Goal: Information Seeking & Learning: Learn about a topic

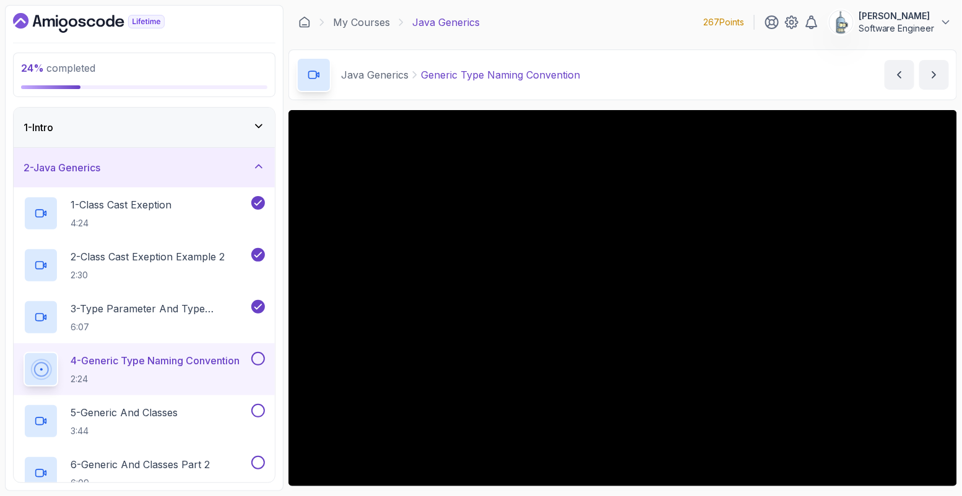
scroll to position [91, 0]
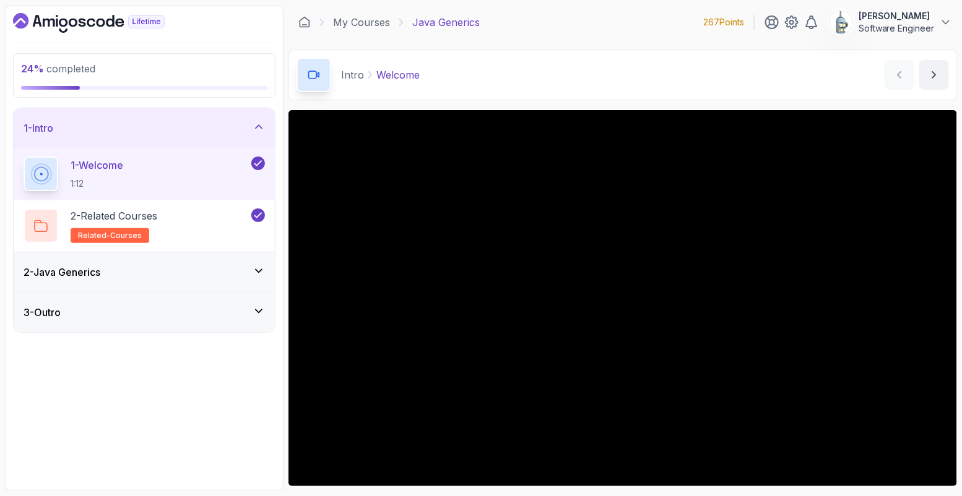
click at [222, 263] on div "2 - Java Generics" at bounding box center [144, 273] width 261 height 40
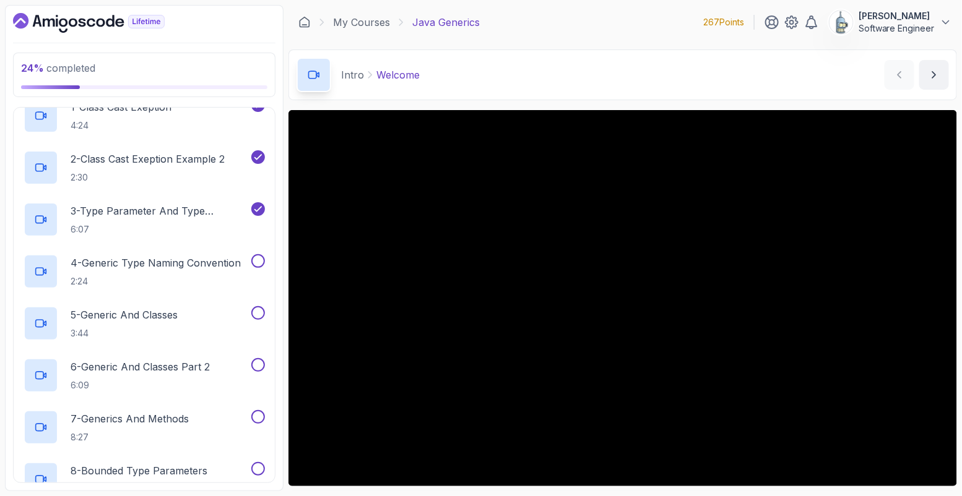
scroll to position [102, 0]
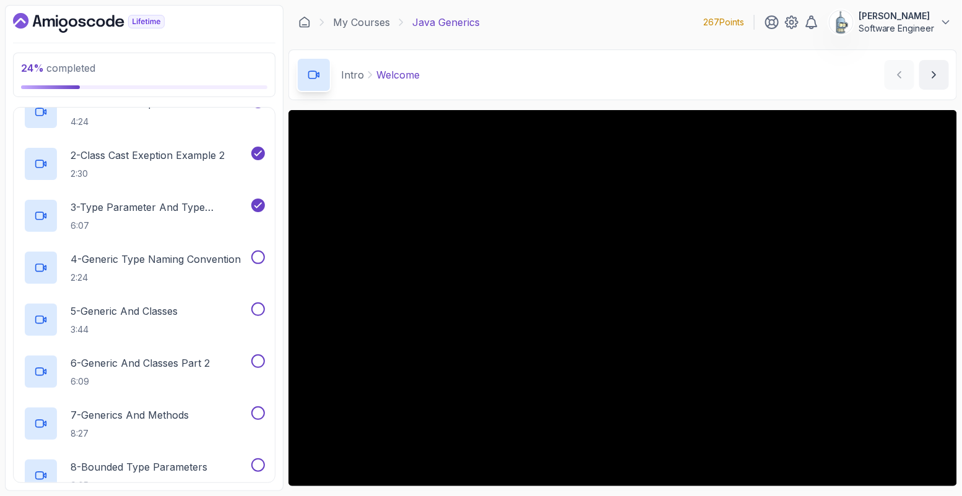
click at [222, 263] on p "4 - Generic Type Naming Convention" at bounding box center [156, 259] width 170 height 15
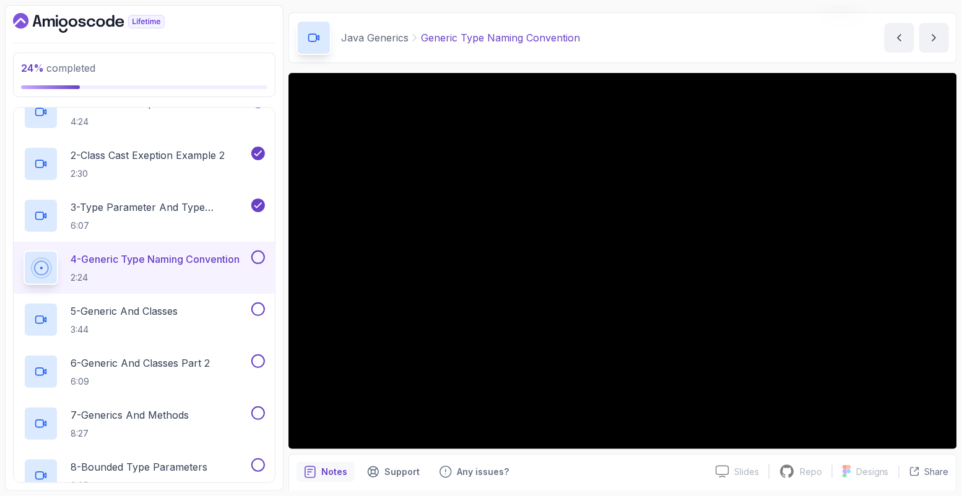
scroll to position [37, 0]
click at [24, 251] on button "4 - Generic Type Naming Convention 2:24" at bounding box center [144, 268] width 241 height 35
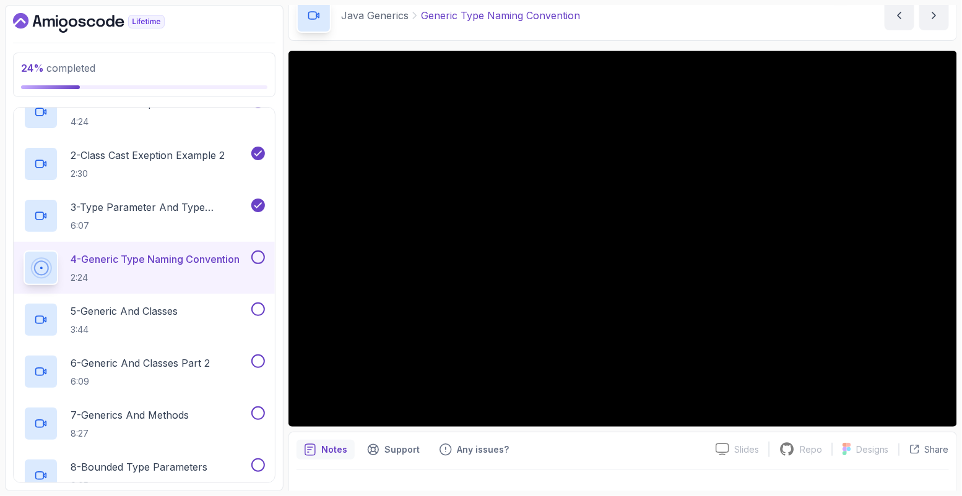
scroll to position [57, 0]
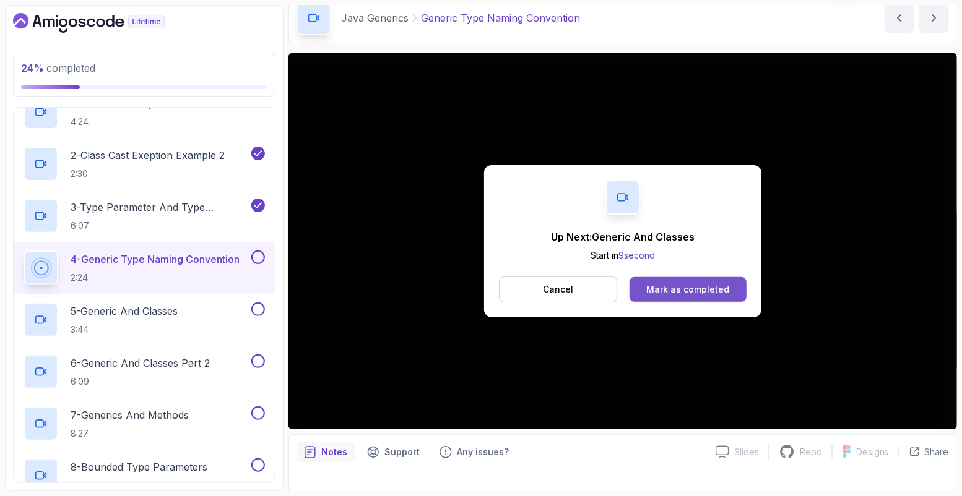
click at [678, 295] on button "Mark as completed" at bounding box center [687, 289] width 117 height 25
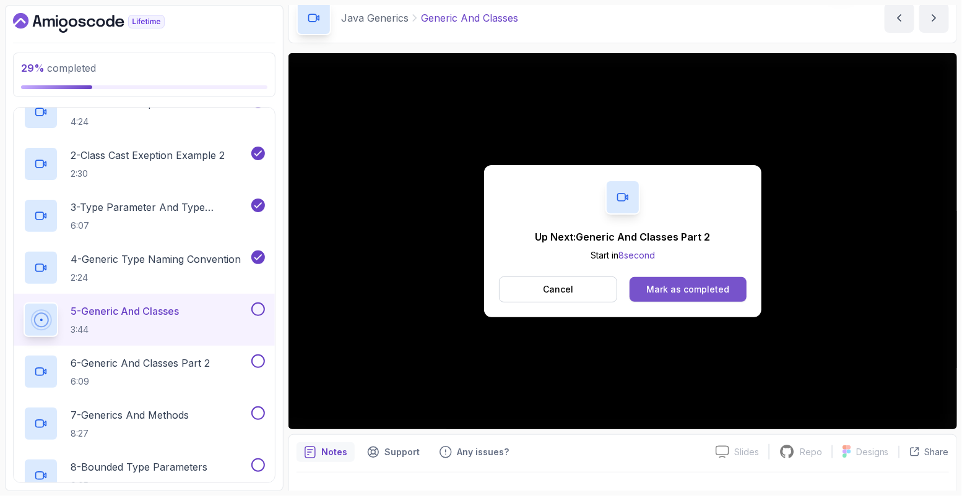
click at [686, 283] on div "Mark as completed" at bounding box center [687, 289] width 83 height 12
